Goal: Find specific page/section: Find specific page/section

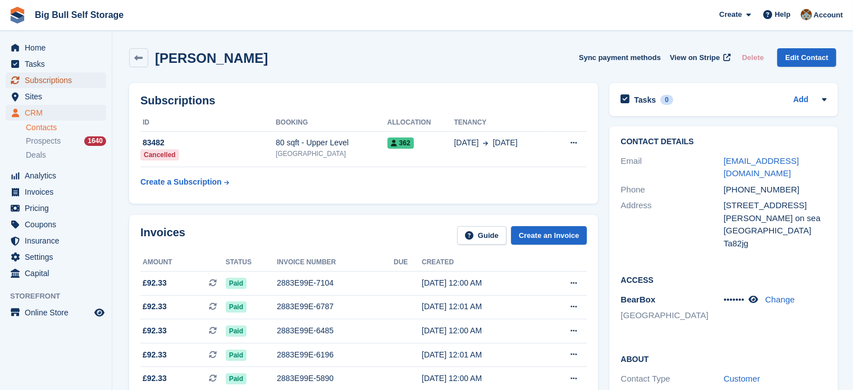
click at [58, 80] on span "Subscriptions" at bounding box center [58, 80] width 67 height 16
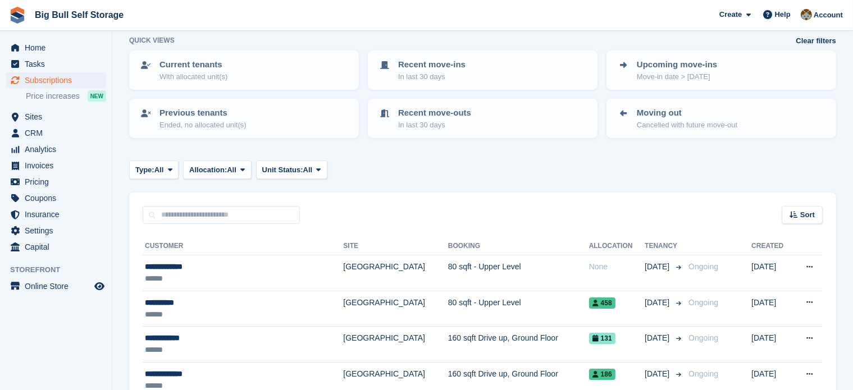
scroll to position [112, 0]
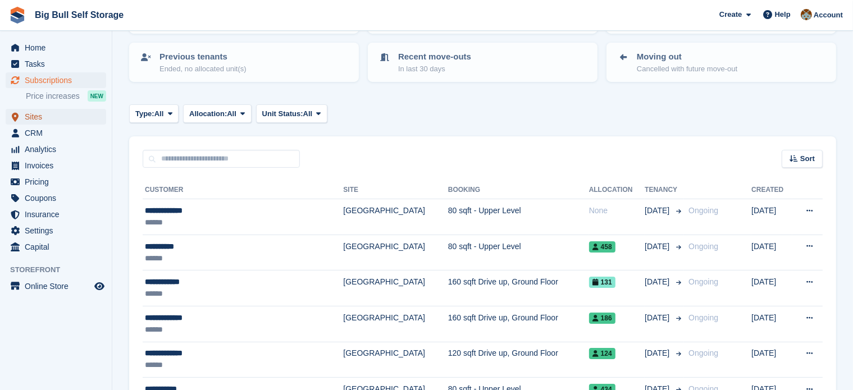
click at [34, 116] on span "Sites" at bounding box center [58, 117] width 67 height 16
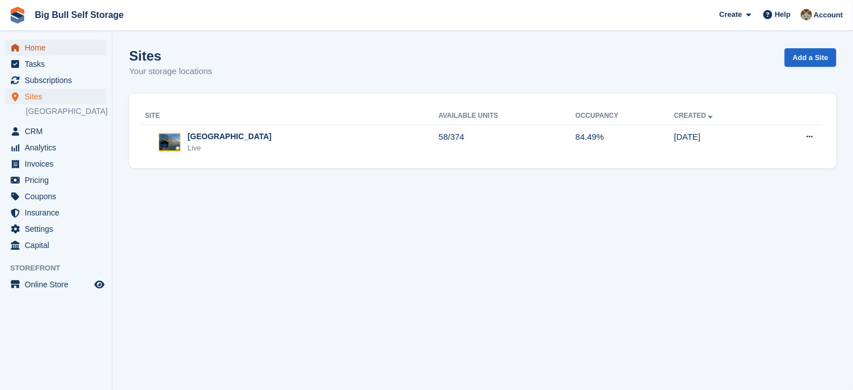
click at [33, 51] on span "Home" at bounding box center [58, 48] width 67 height 16
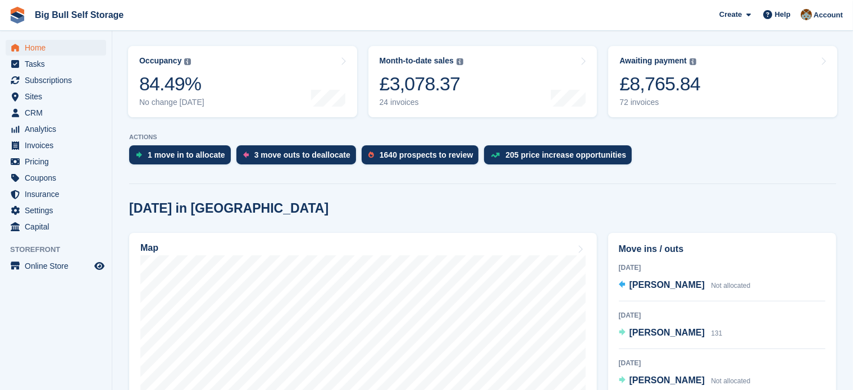
scroll to position [281, 0]
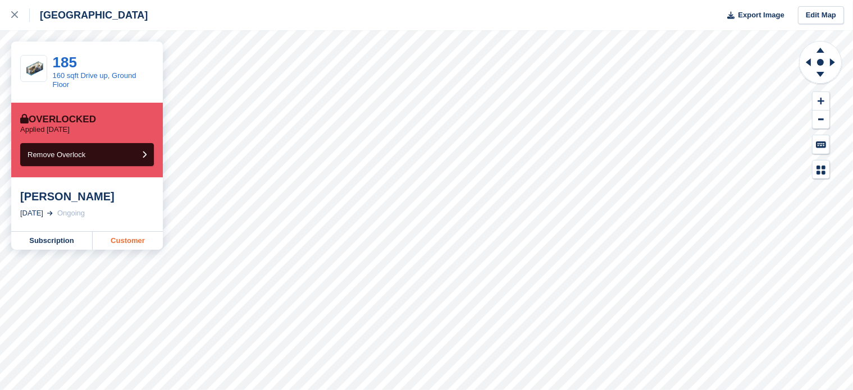
click at [119, 244] on link "Customer" at bounding box center [128, 241] width 70 height 18
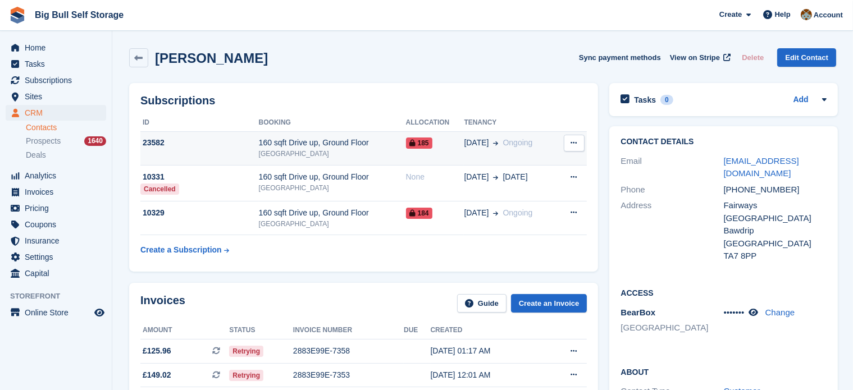
click at [155, 141] on div "23582" at bounding box center [199, 143] width 119 height 12
